Goal: Subscribe to service/newsletter

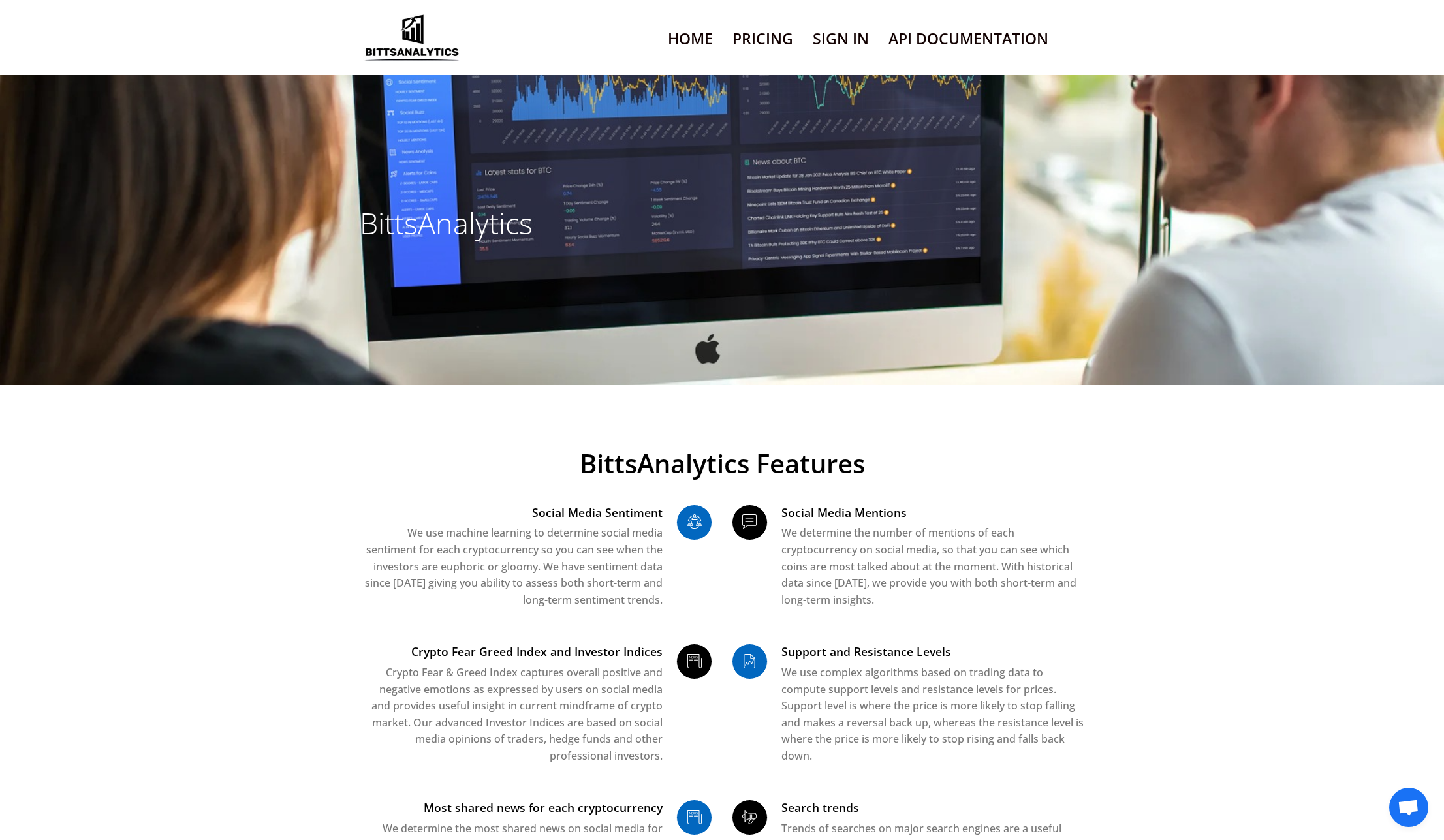
click at [781, 40] on link "Pricing" at bounding box center [762, 39] width 60 height 33
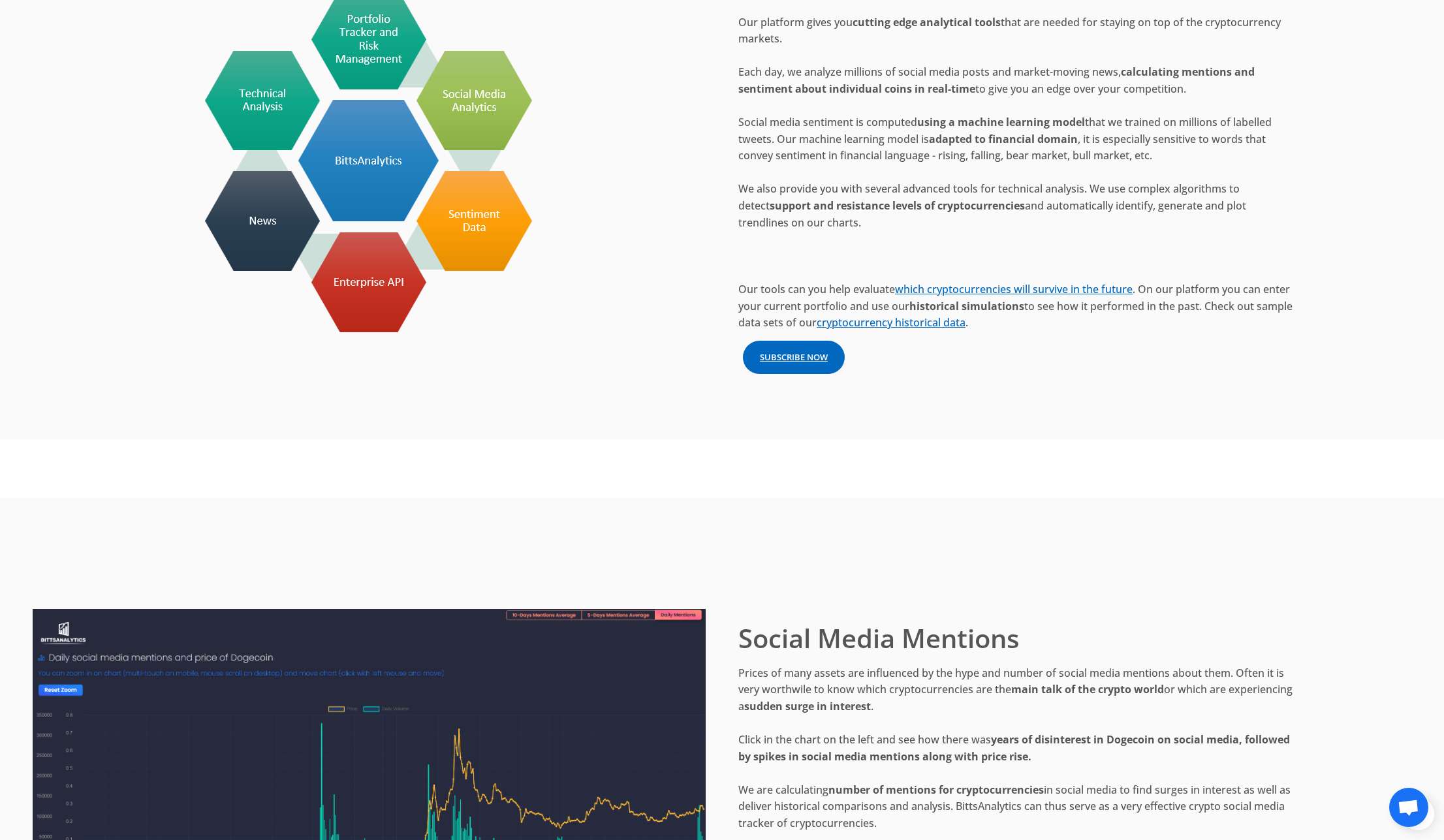
scroll to position [1827, 0]
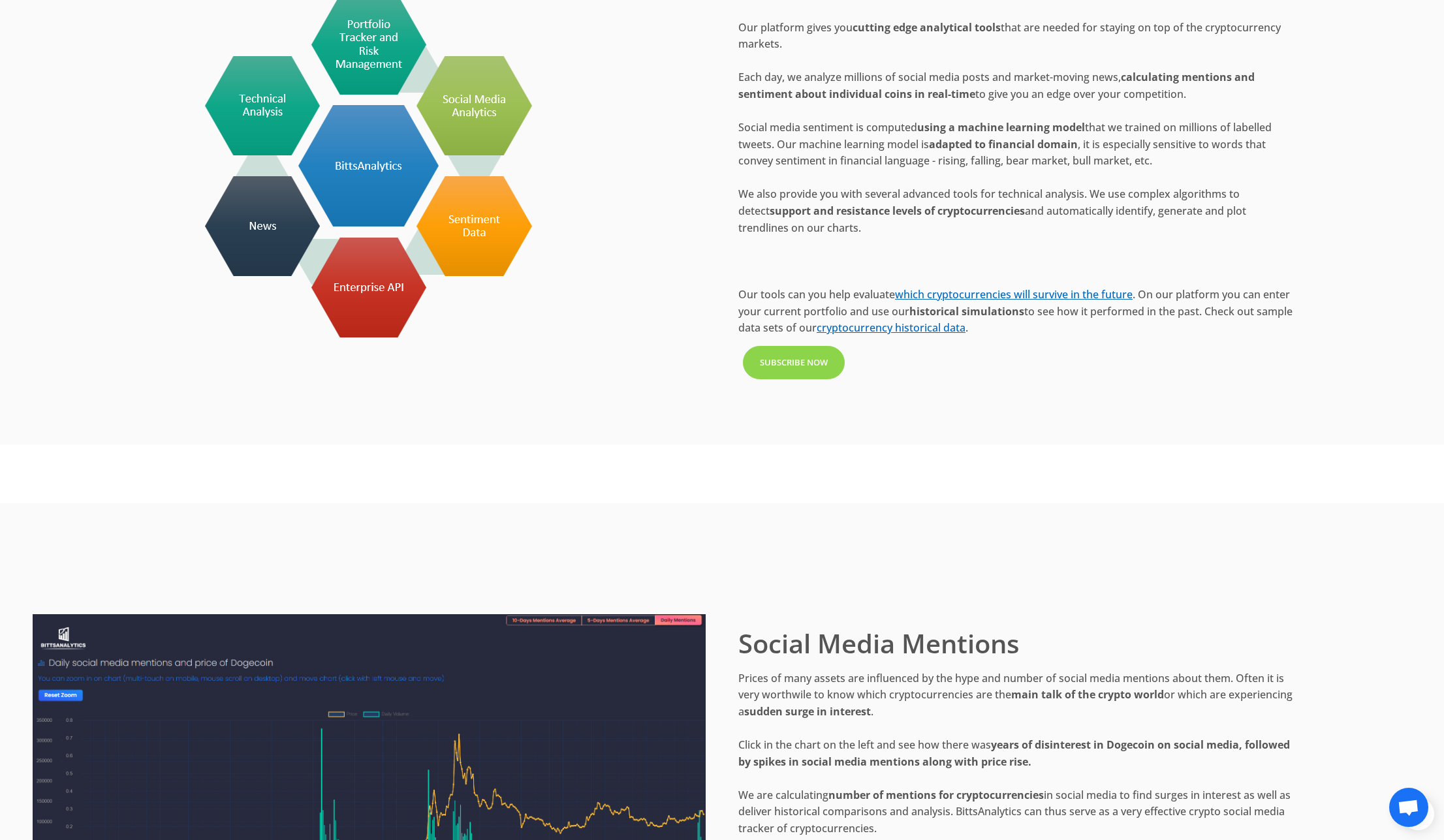
click at [815, 366] on link "Subscribe Now" at bounding box center [793, 363] width 102 height 34
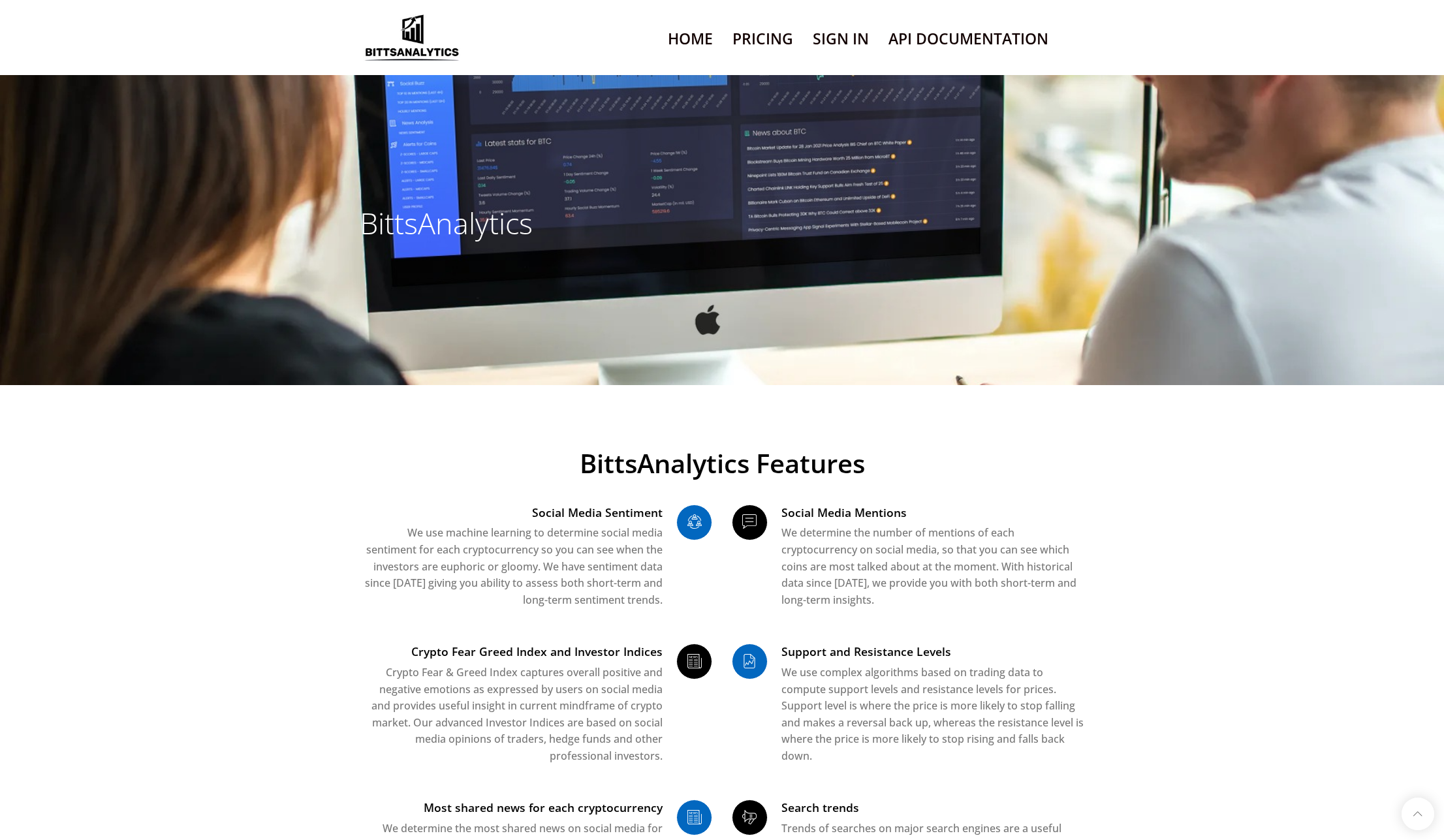
scroll to position [1827, 65]
